Goal: Task Accomplishment & Management: Manage account settings

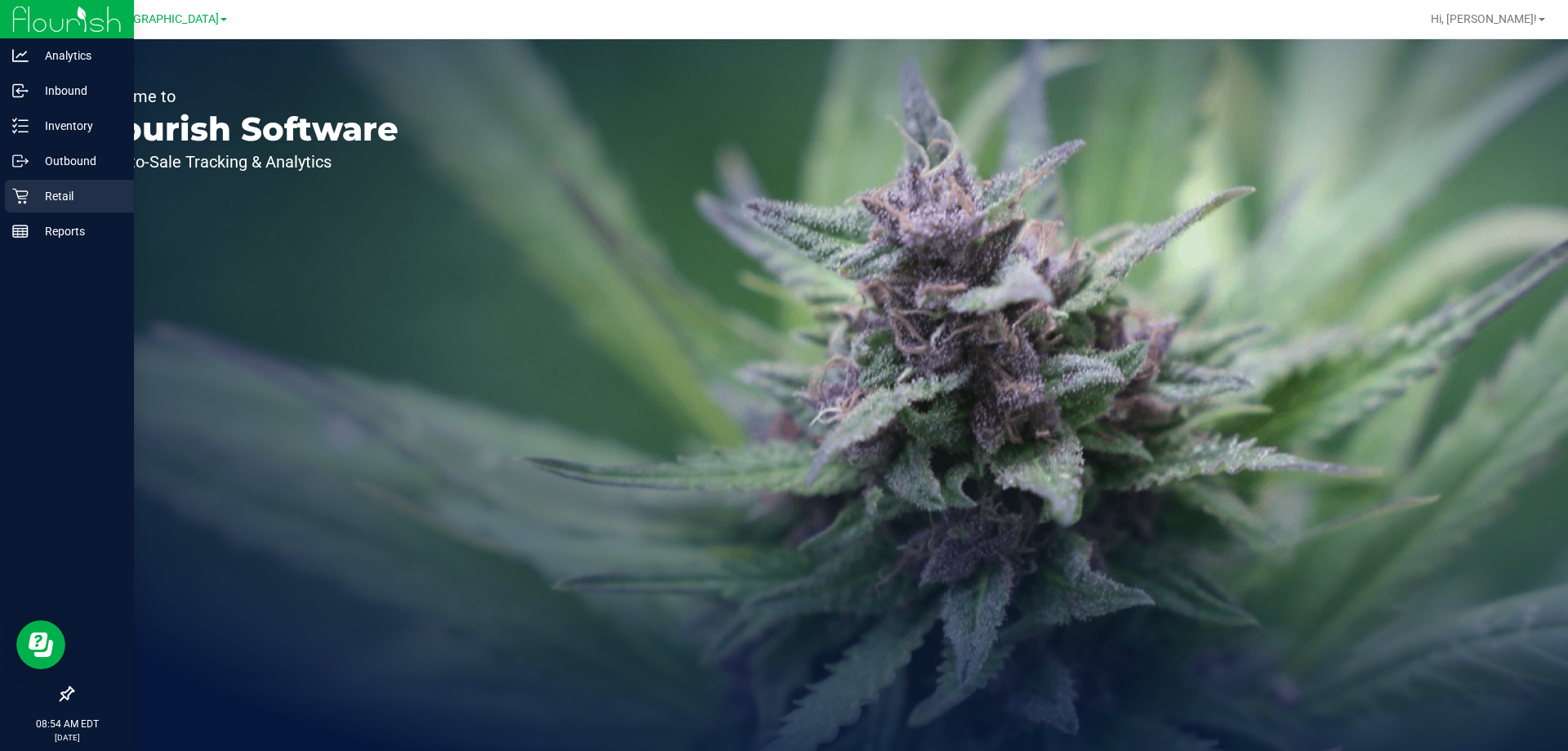
click at [12, 203] on icon at bounding box center [20, 196] width 16 height 16
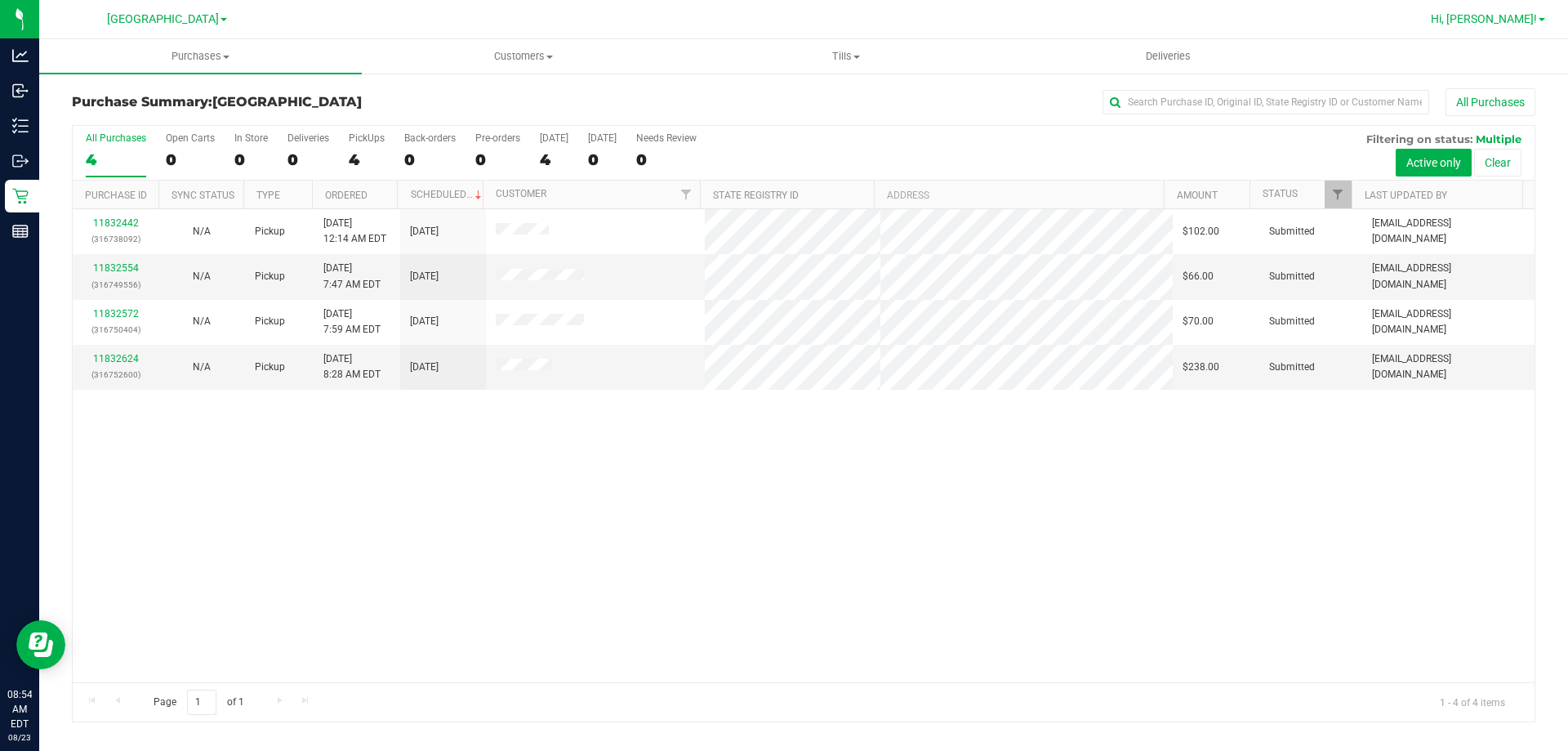
click at [1542, 20] on span at bounding box center [1541, 20] width 6 height 4
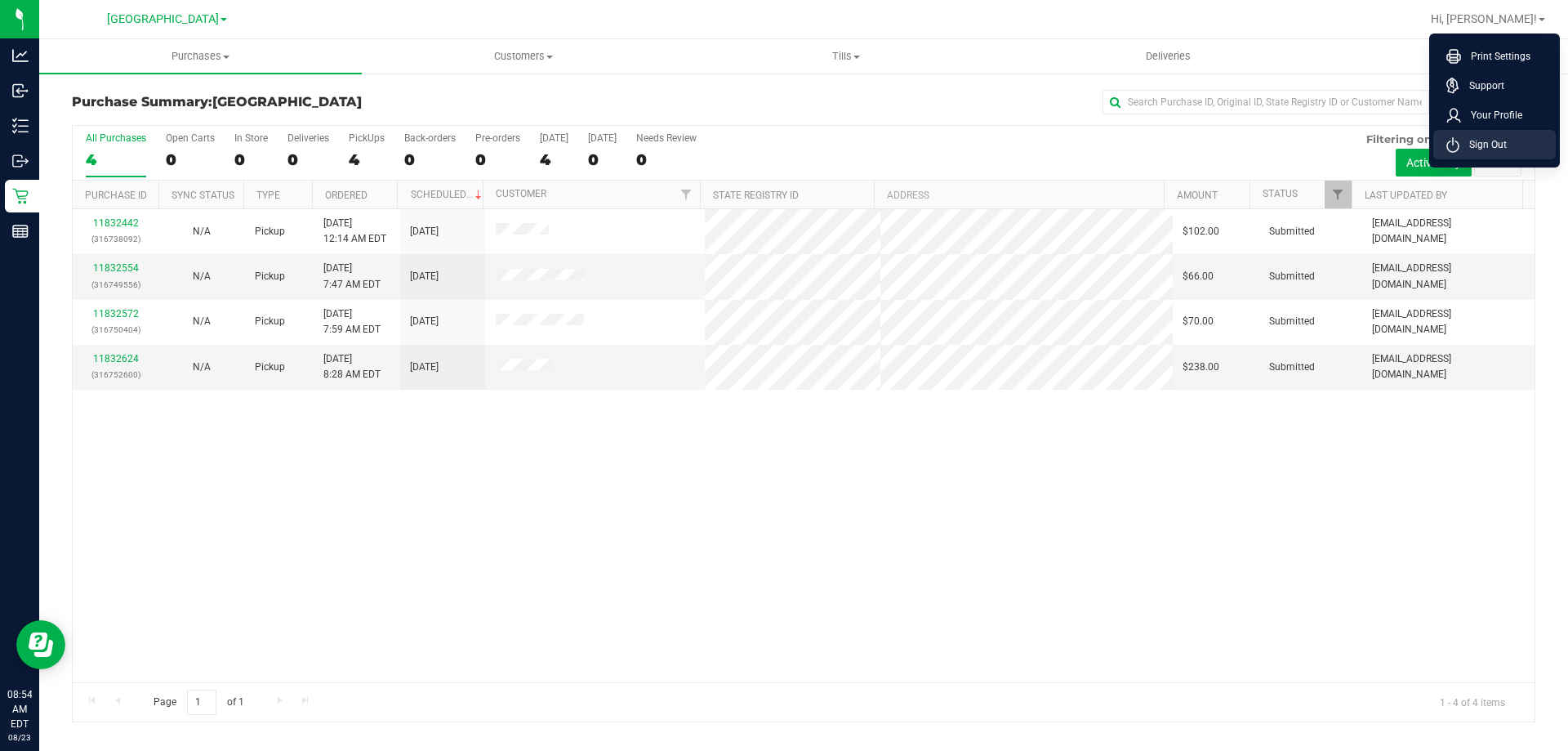
click at [1499, 150] on span "Sign Out" at bounding box center [1483, 144] width 47 height 16
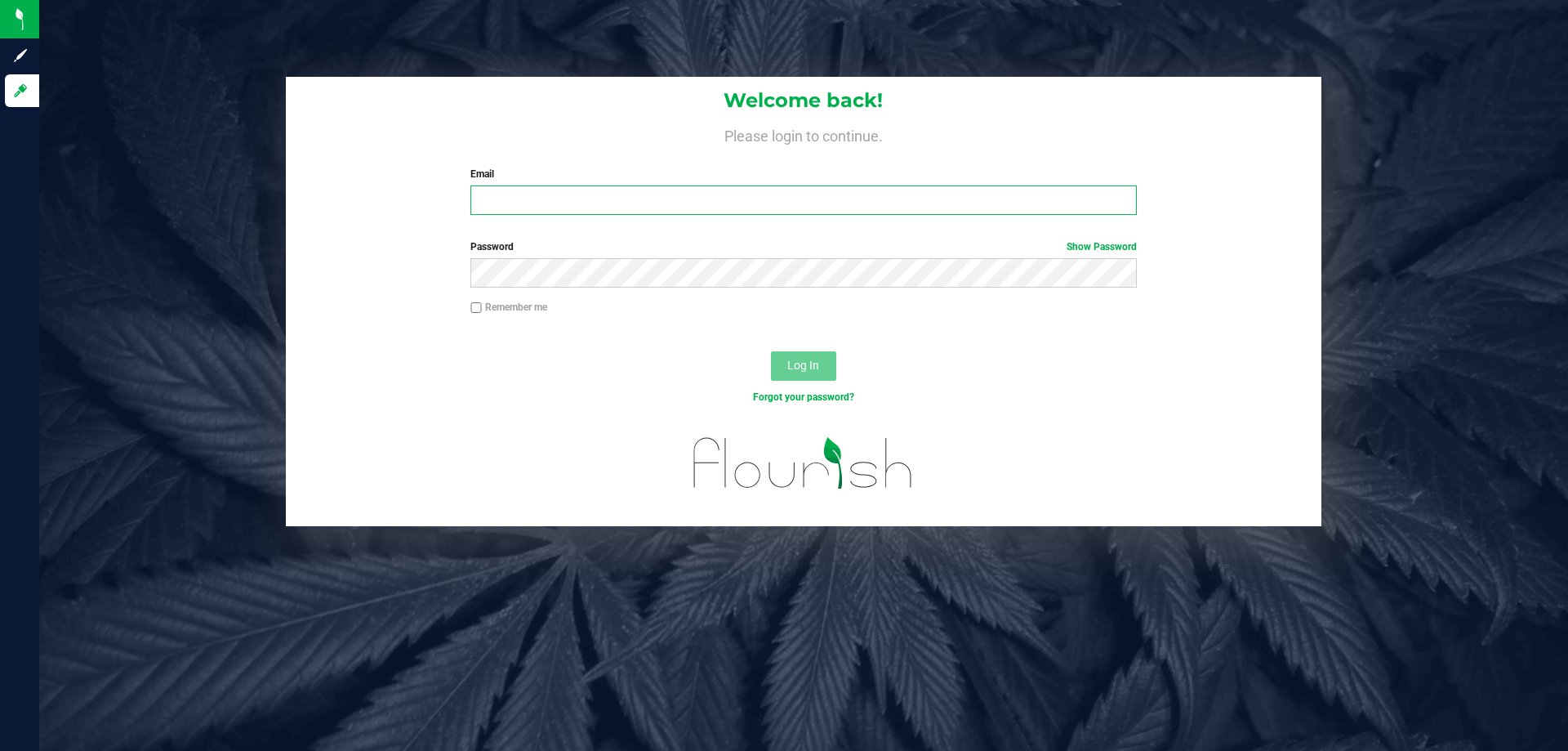
click at [922, 198] on input "Email" at bounding box center [802, 200] width 665 height 29
type input "fmassanka@liveparallel.com"
click at [771, 351] on button "Log In" at bounding box center [803, 365] width 65 height 29
